Goal: Obtain resource: Download file/media

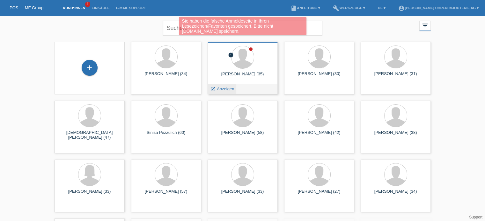
click at [222, 89] on span "Anzeigen" at bounding box center [225, 89] width 17 height 5
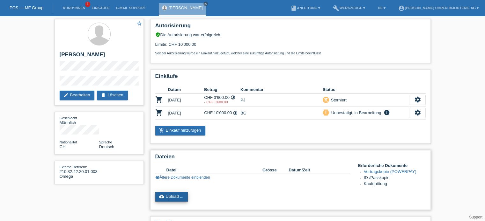
click at [173, 197] on link "cloud_upload Upload ..." at bounding box center [171, 197] width 33 height 10
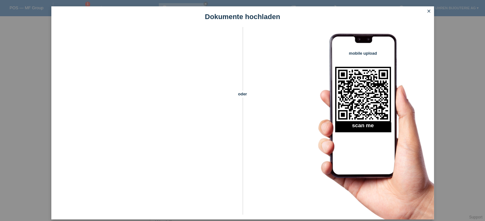
click at [427, 11] on icon "close" at bounding box center [428, 11] width 5 height 5
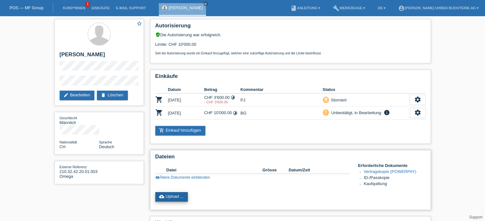
click at [174, 195] on link "cloud_upload Upload ..." at bounding box center [171, 197] width 33 height 10
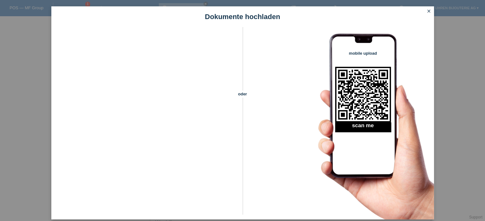
click at [427, 11] on icon "close" at bounding box center [428, 11] width 5 height 5
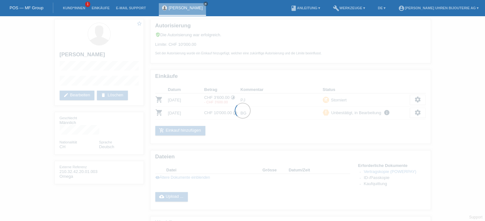
scroll to position [11, 0]
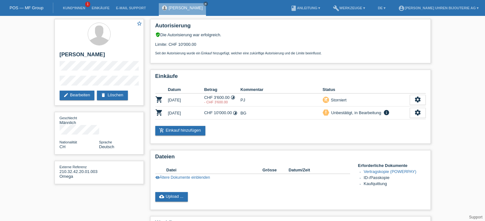
scroll to position [35, 0]
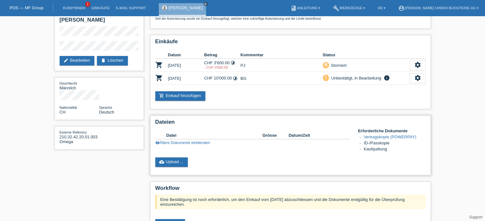
click at [176, 142] on link "visibility Ältere Dokumente einblenden" at bounding box center [182, 143] width 55 height 4
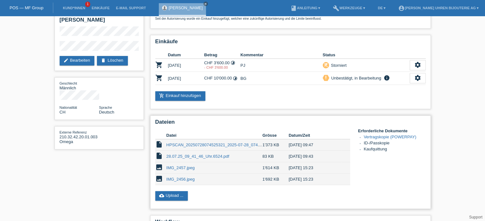
click at [180, 157] on link "28.07.25_09_41_46_Uhr.6524.pdf" at bounding box center [197, 156] width 63 height 5
click at [172, 195] on link "cloud_upload Upload ..." at bounding box center [171, 196] width 33 height 10
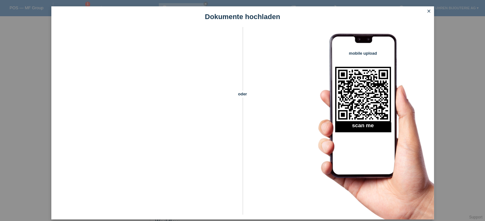
click at [426, 10] on icon "close" at bounding box center [428, 11] width 5 height 5
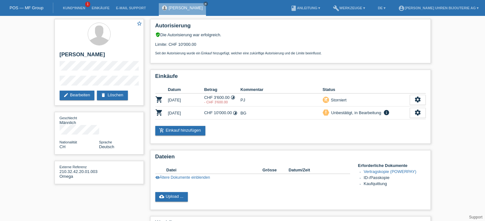
scroll to position [35, 0]
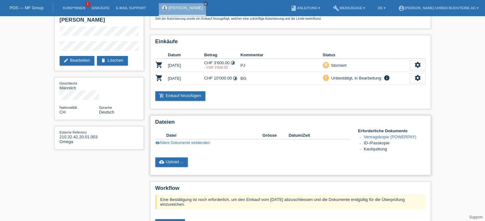
click at [208, 143] on link "visibility Ältere Dokumente einblenden" at bounding box center [182, 143] width 55 height 4
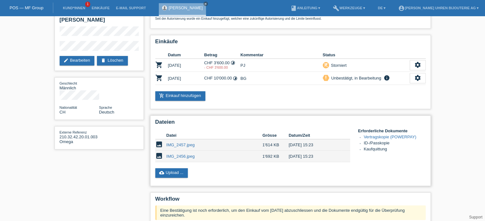
click at [178, 145] on link "IMG_2457.jpeg" at bounding box center [180, 145] width 28 height 5
click at [178, 157] on link "IMG_2456.jpeg" at bounding box center [180, 156] width 28 height 5
click at [172, 172] on link "cloud_upload Upload ..." at bounding box center [171, 174] width 33 height 10
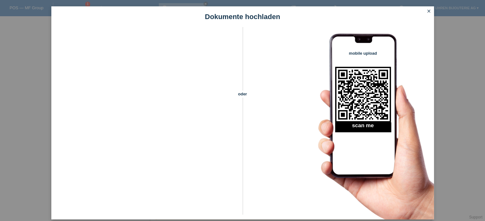
click at [428, 12] on icon "close" at bounding box center [428, 11] width 5 height 5
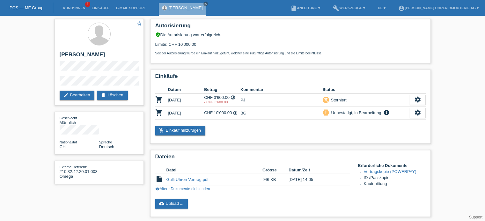
scroll to position [35, 0]
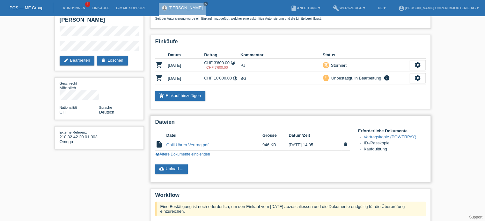
click at [189, 144] on link "Galli Uhren Vertrag.pdf" at bounding box center [187, 145] width 42 height 5
